Goal: Transaction & Acquisition: Subscribe to service/newsletter

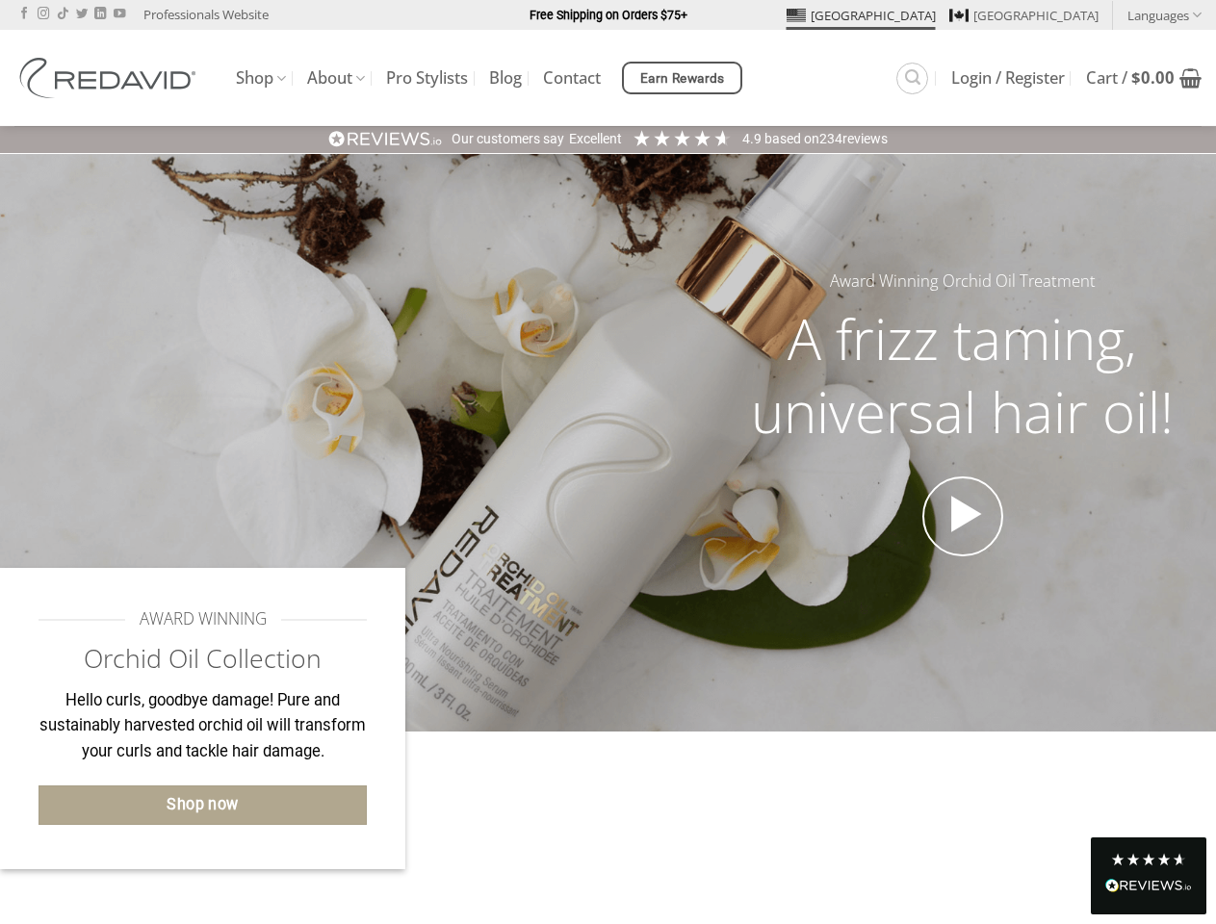
click at [607, 462] on div "Award Winning Orchid Oil Treatment A frizz taming, universal hair oil!" at bounding box center [608, 443] width 1216 height 349
click at [1164, 14] on link "Languages" at bounding box center [1164, 15] width 74 height 28
click at [684, 78] on span "Earn Rewards" at bounding box center [682, 78] width 85 height 21
click at [607, 139] on div "Excellent" at bounding box center [595, 139] width 53 height 19
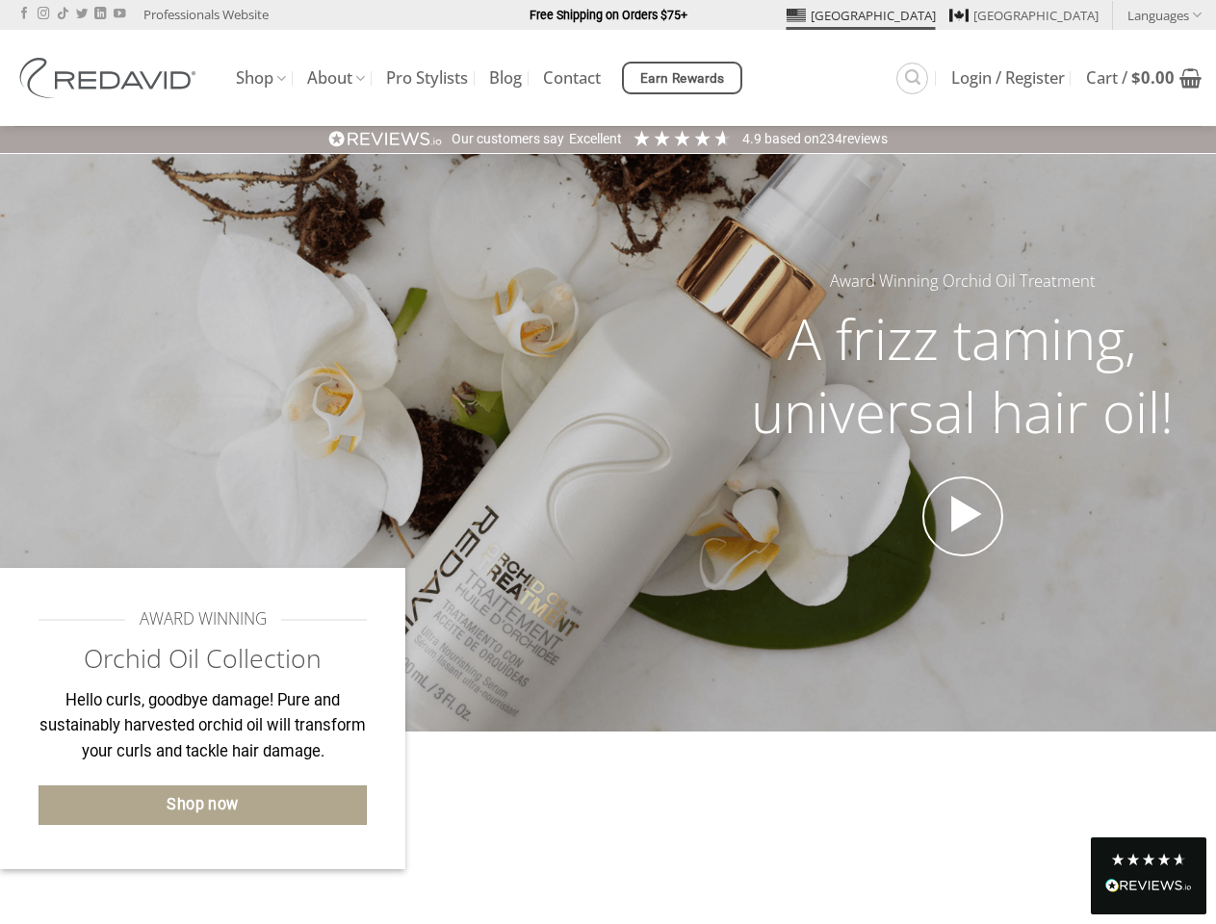
click at [1149, 875] on div "Read All Reviews" at bounding box center [1148, 887] width 87 height 25
